Goal: Find contact information: Find contact information

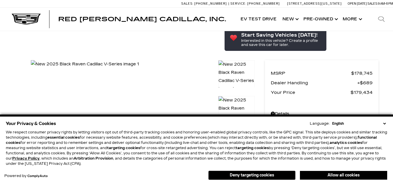
click at [300, 129] on div "Your Privacy & Cookies Language: English Spanish / Español English / [GEOGRAPHI…" at bounding box center [196, 143] width 381 height 47
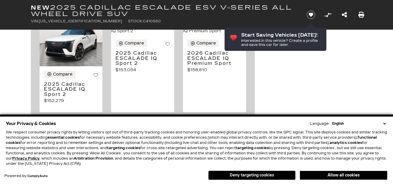
click at [384, 124] on select "English Spanish / Español English / [GEOGRAPHIC_DATA] Korean / 한국어 Vietnamese /…" at bounding box center [359, 123] width 56 height 5
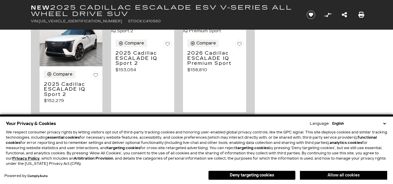
click at [323, 176] on button "Allow all cookies" at bounding box center [343, 175] width 87 height 9
drag, startPoint x: 323, startPoint y: 176, endPoint x: 305, endPoint y: 108, distance: 69.6
click at [196, 176] on span "Contact Us" at bounding box center [177, 177] width 38 height 8
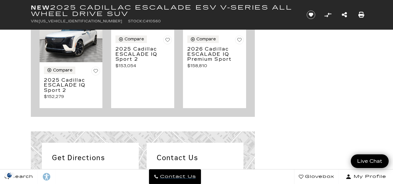
scroll to position [2347, 0]
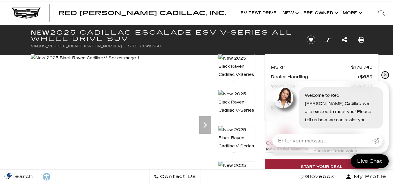
click at [386, 75] on link "✕" at bounding box center [384, 75] width 7 height 7
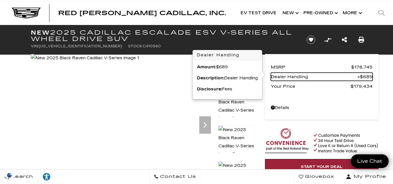
click at [313, 77] on span "Dealer Handling" at bounding box center [314, 77] width 86 height 8
